Goal: Navigation & Orientation: Find specific page/section

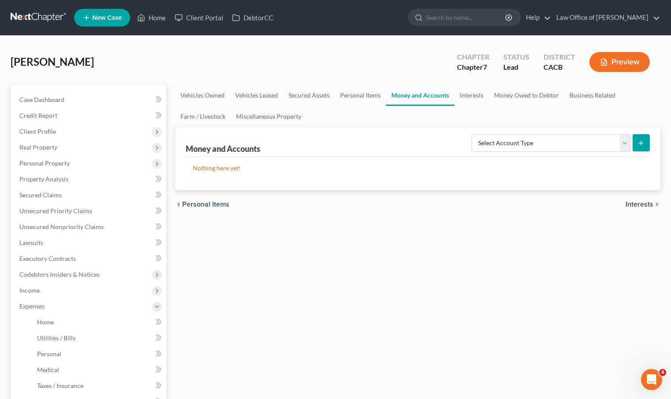
click at [34, 17] on link at bounding box center [39, 18] width 56 height 16
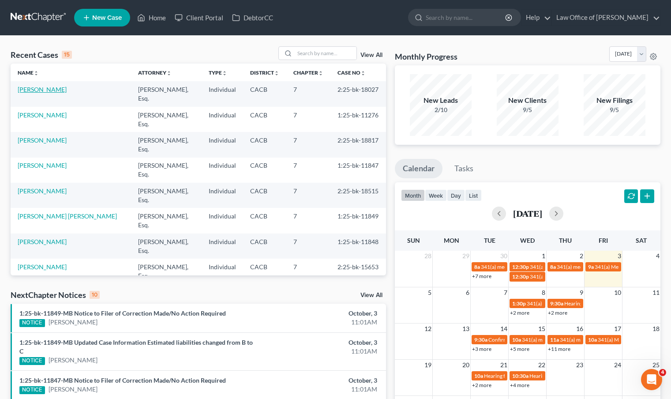
click at [54, 90] on link "[PERSON_NAME]" at bounding box center [42, 89] width 49 height 7
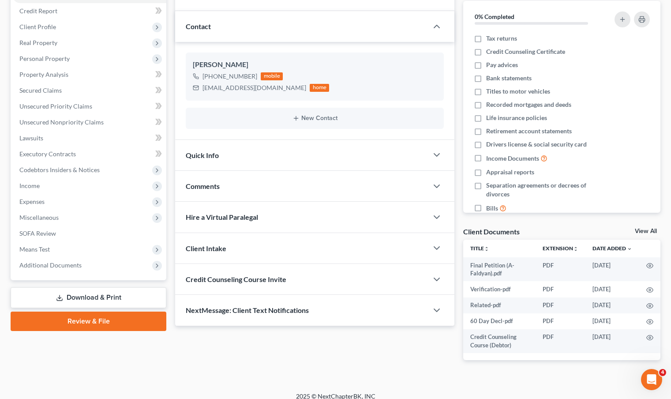
scroll to position [113, 0]
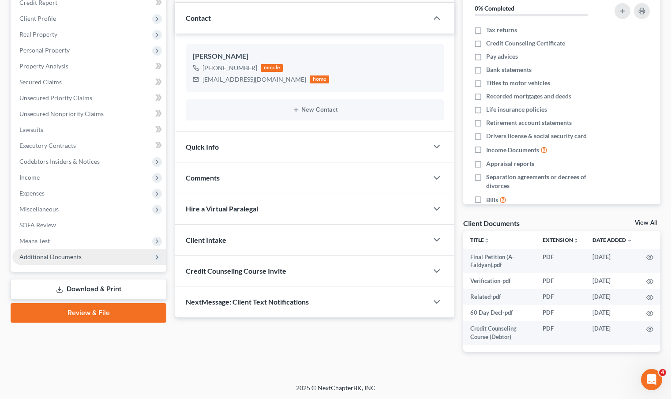
click at [56, 257] on span "Additional Documents" at bounding box center [50, 256] width 62 height 7
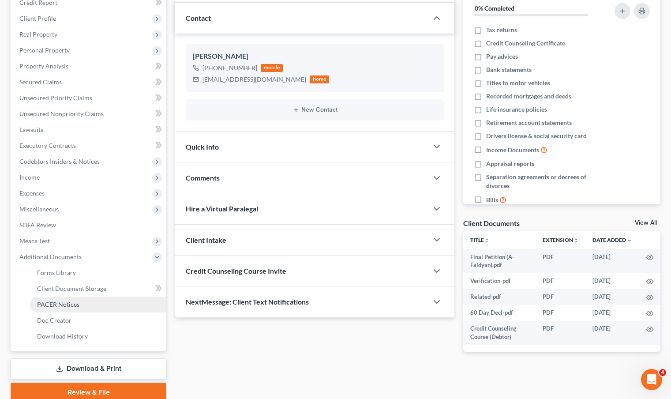
click at [52, 303] on span "PACER Notices" at bounding box center [58, 303] width 42 height 7
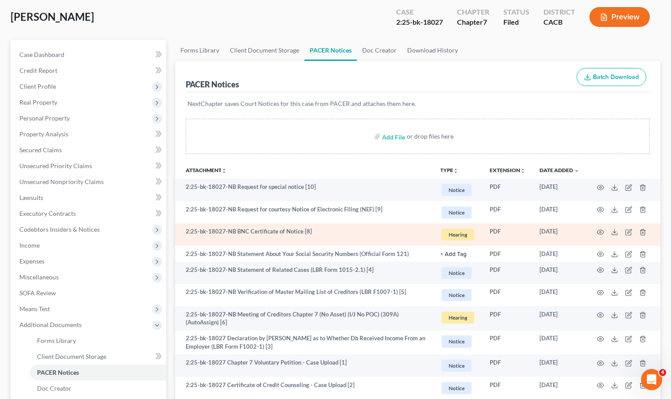
scroll to position [149, 0]
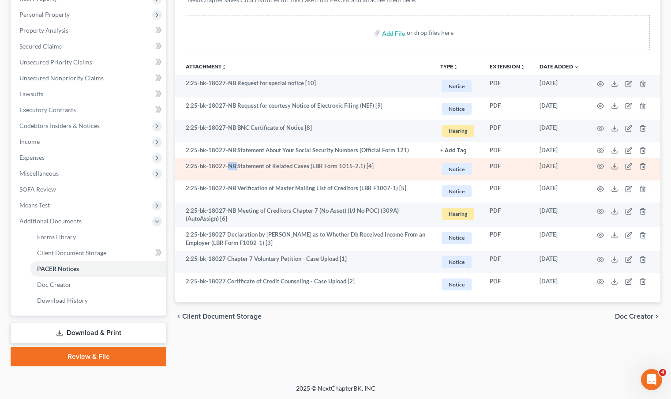
drag, startPoint x: 235, startPoint y: 164, endPoint x: 227, endPoint y: 165, distance: 8.4
click at [227, 165] on td "2:25-bk-18027-NB Statement of Related Cases (LBR Form 1015-2.1) [4]" at bounding box center [304, 169] width 258 height 22
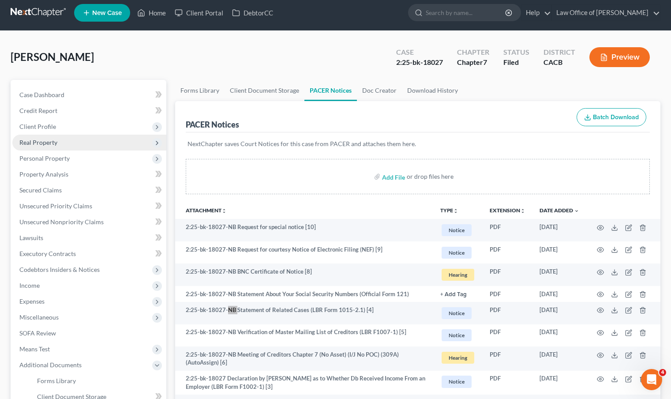
scroll to position [0, 0]
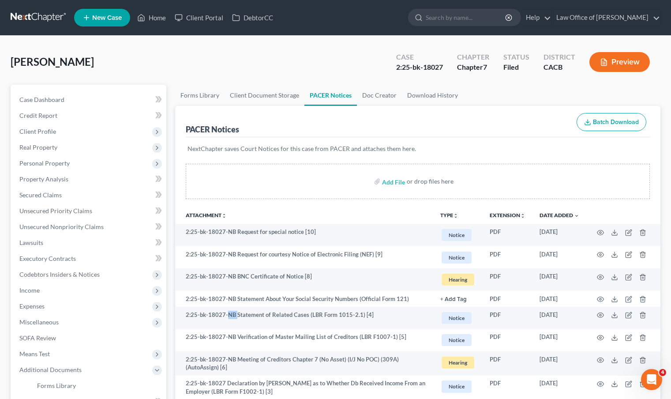
click at [33, 18] on link at bounding box center [39, 18] width 56 height 16
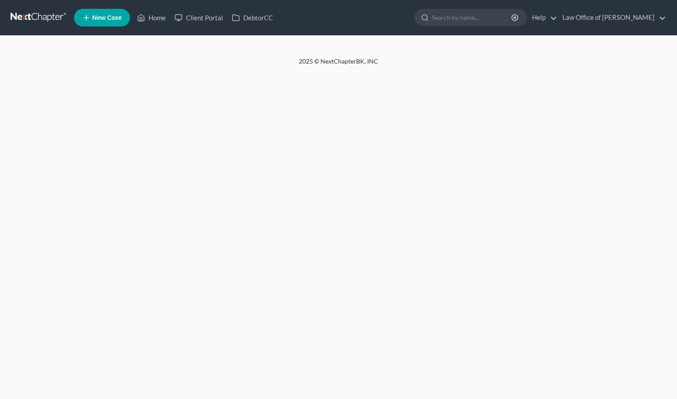
click at [33, 16] on link at bounding box center [39, 18] width 56 height 16
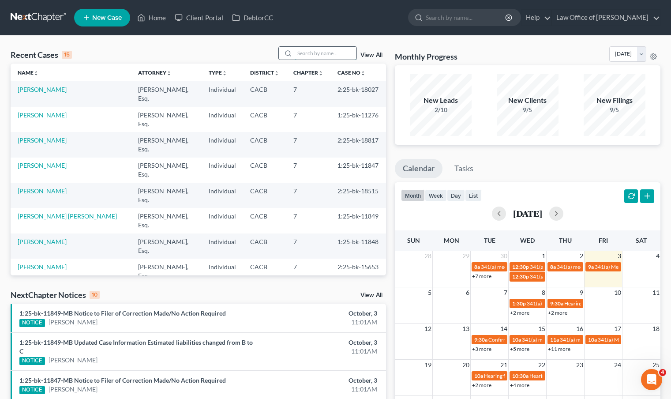
click at [309, 56] on input "search" at bounding box center [326, 53] width 62 height 13
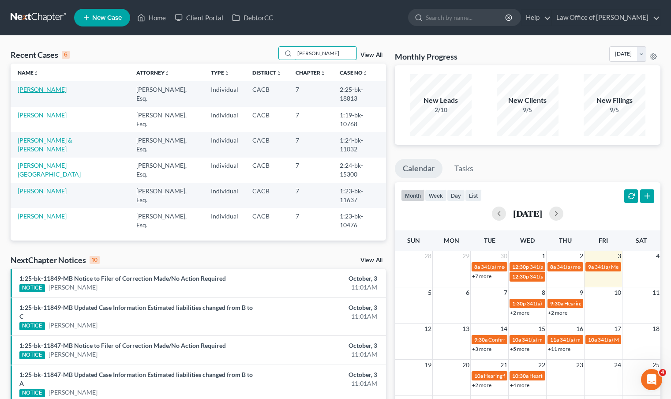
type input "harutyun"
click at [65, 92] on link "[PERSON_NAME]" at bounding box center [42, 89] width 49 height 7
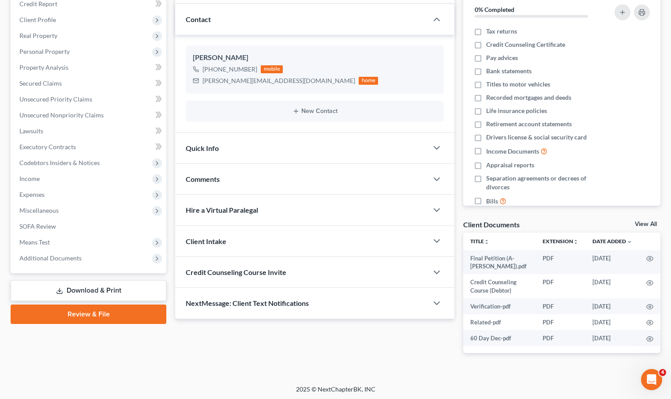
scroll to position [111, 0]
click at [70, 257] on span "Additional Documents" at bounding box center [50, 257] width 62 height 7
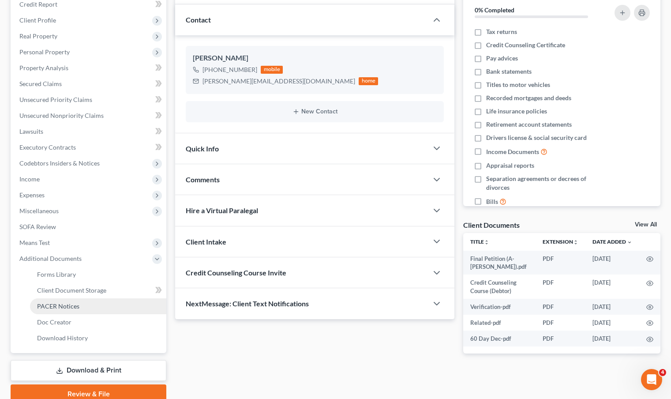
click at [73, 306] on span "PACER Notices" at bounding box center [58, 305] width 42 height 7
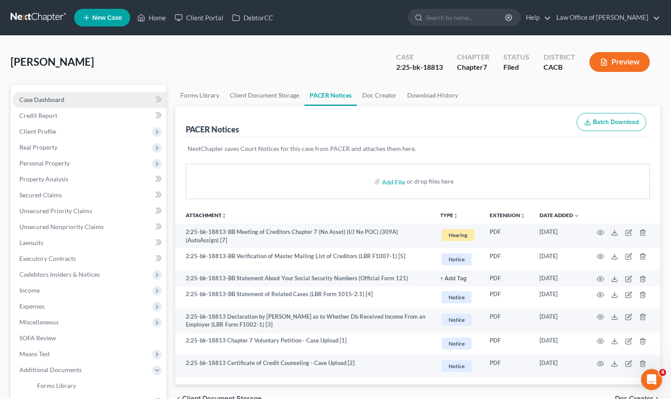
click at [67, 98] on link "Case Dashboard" at bounding box center [89, 100] width 154 height 16
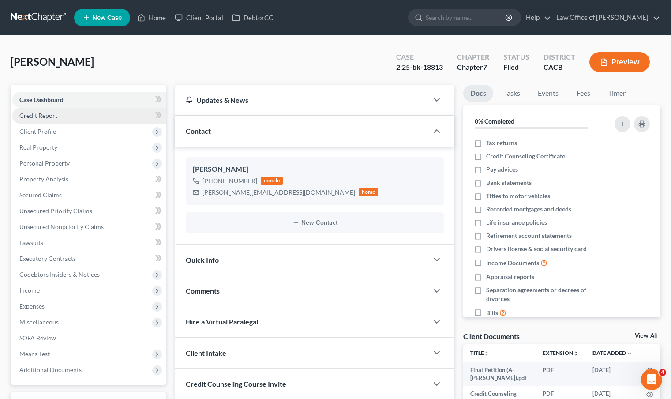
click at [58, 113] on link "Credit Report" at bounding box center [89, 116] width 154 height 16
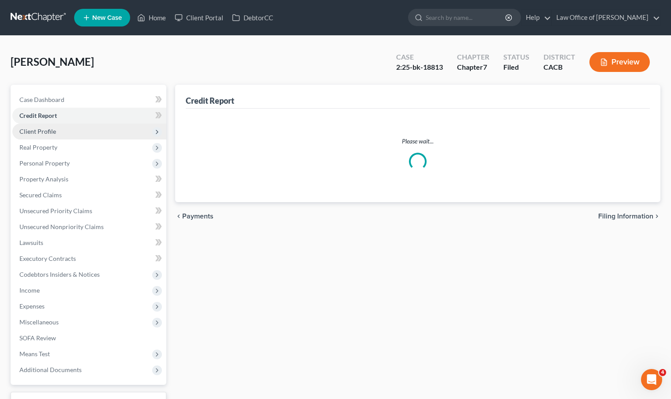
click at [58, 136] on span "Client Profile" at bounding box center [89, 131] width 154 height 16
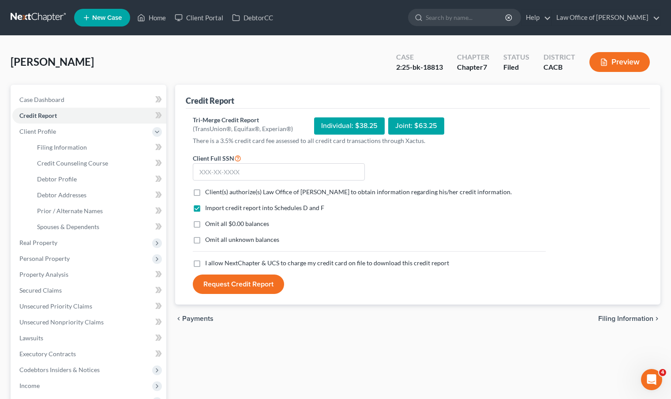
click at [53, 22] on link at bounding box center [39, 18] width 56 height 16
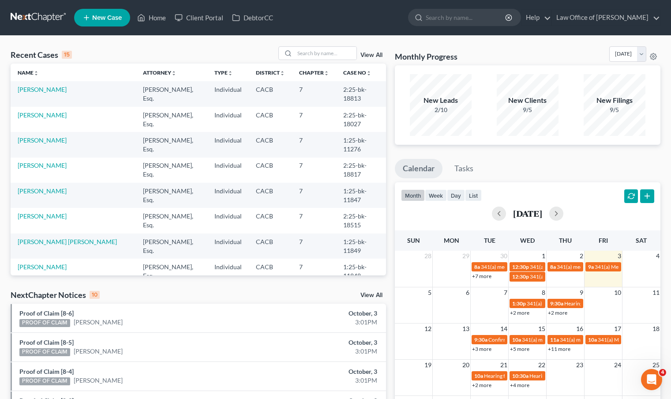
click at [45, 314] on link "[PERSON_NAME]" at bounding box center [42, 317] width 49 height 7
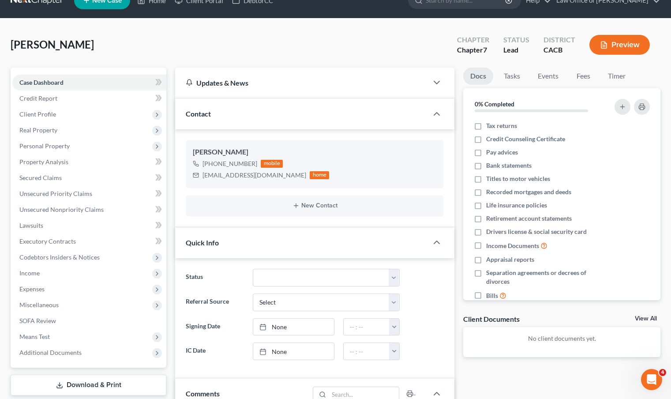
scroll to position [9, 0]
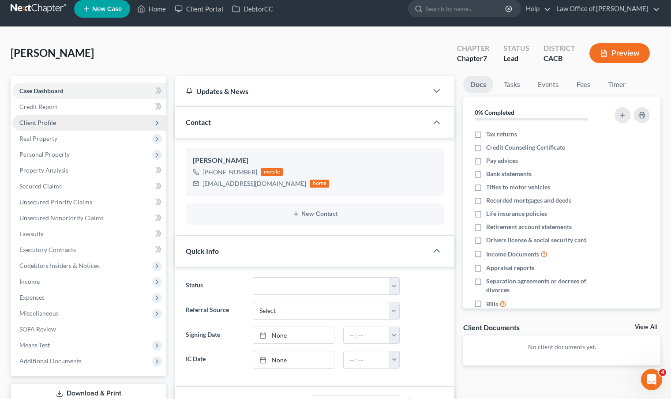
click at [74, 120] on span "Client Profile" at bounding box center [89, 123] width 154 height 16
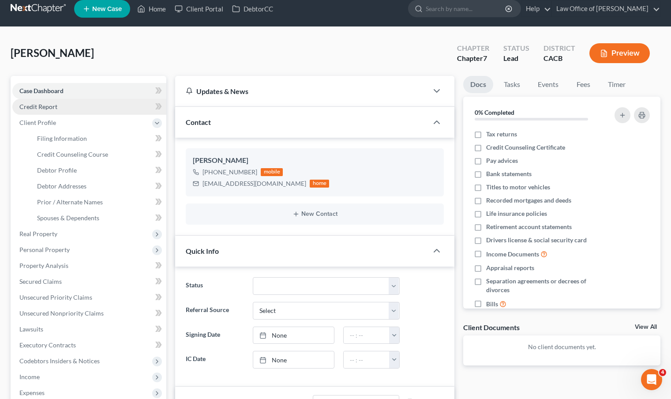
click at [77, 104] on link "Credit Report" at bounding box center [89, 107] width 154 height 16
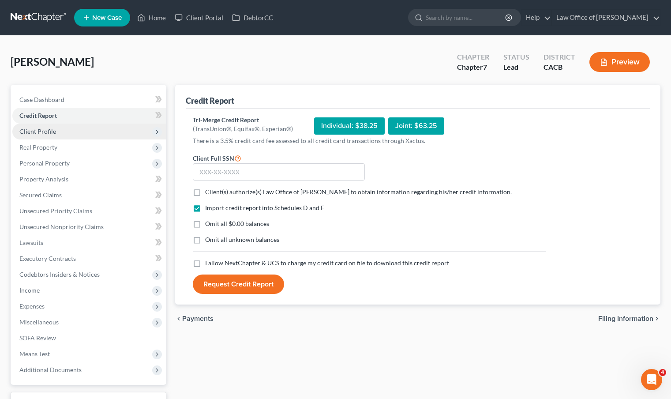
click at [75, 130] on span "Client Profile" at bounding box center [89, 131] width 154 height 16
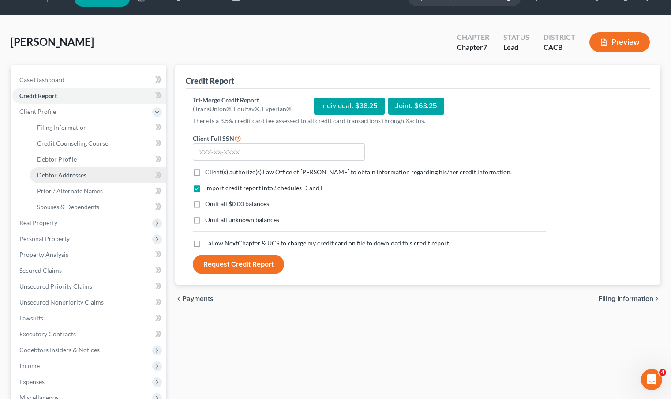
scroll to position [20, 0]
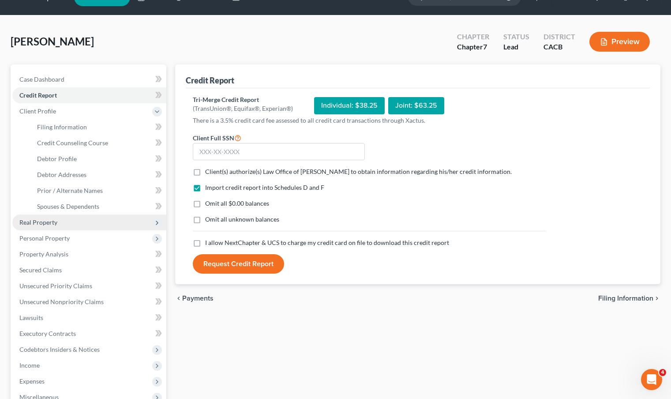
click at [69, 226] on span "Real Property" at bounding box center [89, 222] width 154 height 16
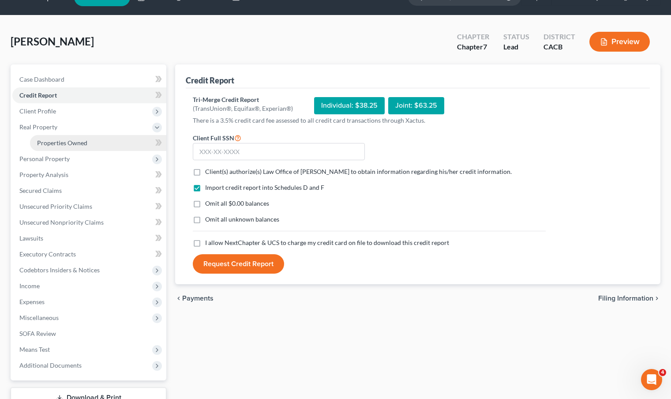
click at [90, 142] on link "Properties Owned" at bounding box center [98, 143] width 136 height 16
